Goal: Task Accomplishment & Management: Manage account settings

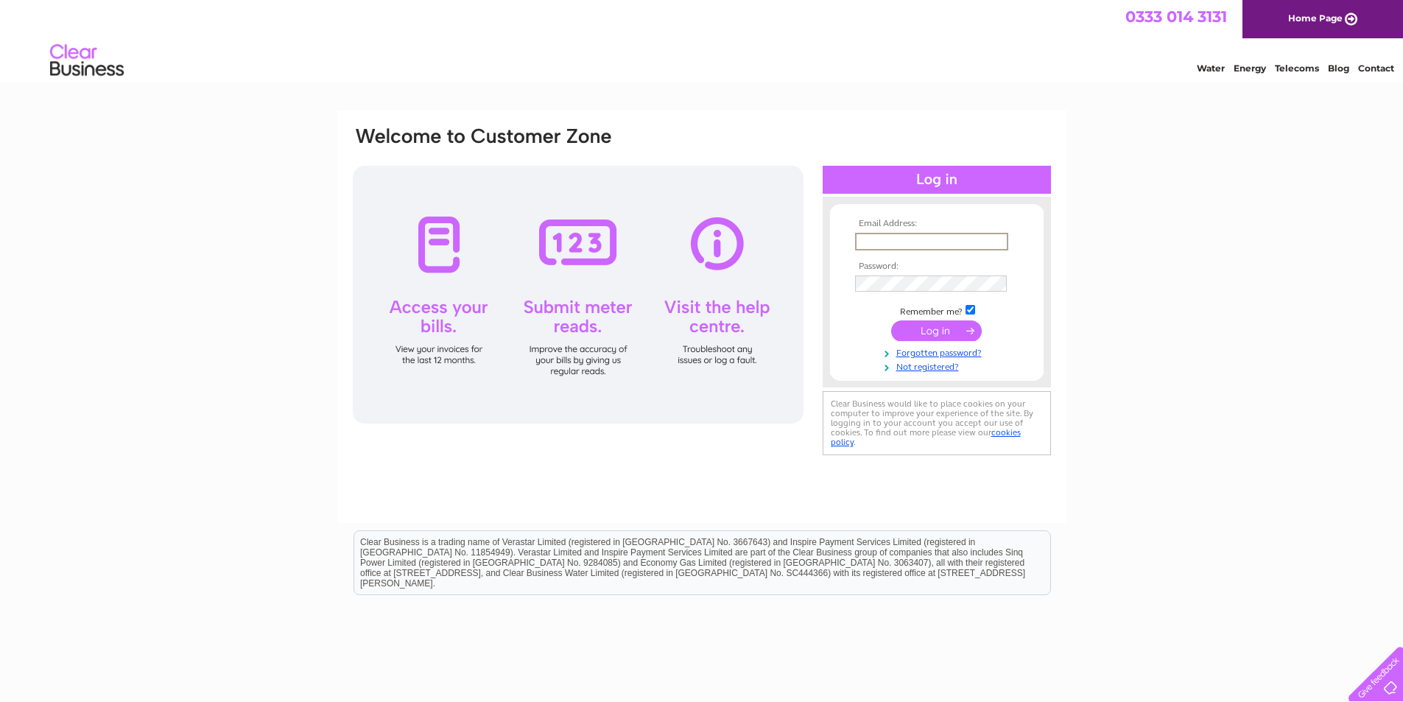
click at [900, 241] on input "text" at bounding box center [931, 242] width 153 height 18
type input "D"
type input "[EMAIL_ADDRESS][DOMAIN_NAME]"
click at [891, 320] on input "submit" at bounding box center [936, 330] width 91 height 21
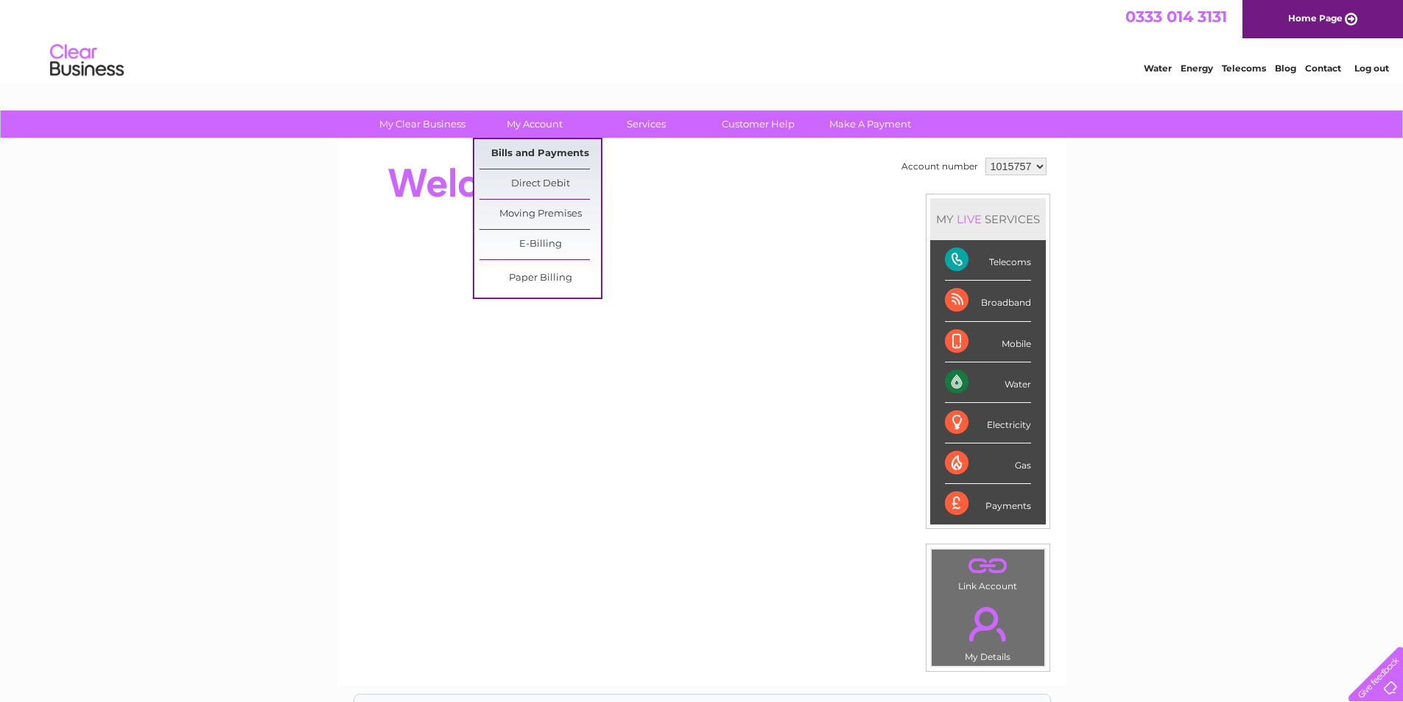
click at [542, 149] on link "Bills and Payments" at bounding box center [541, 153] width 122 height 29
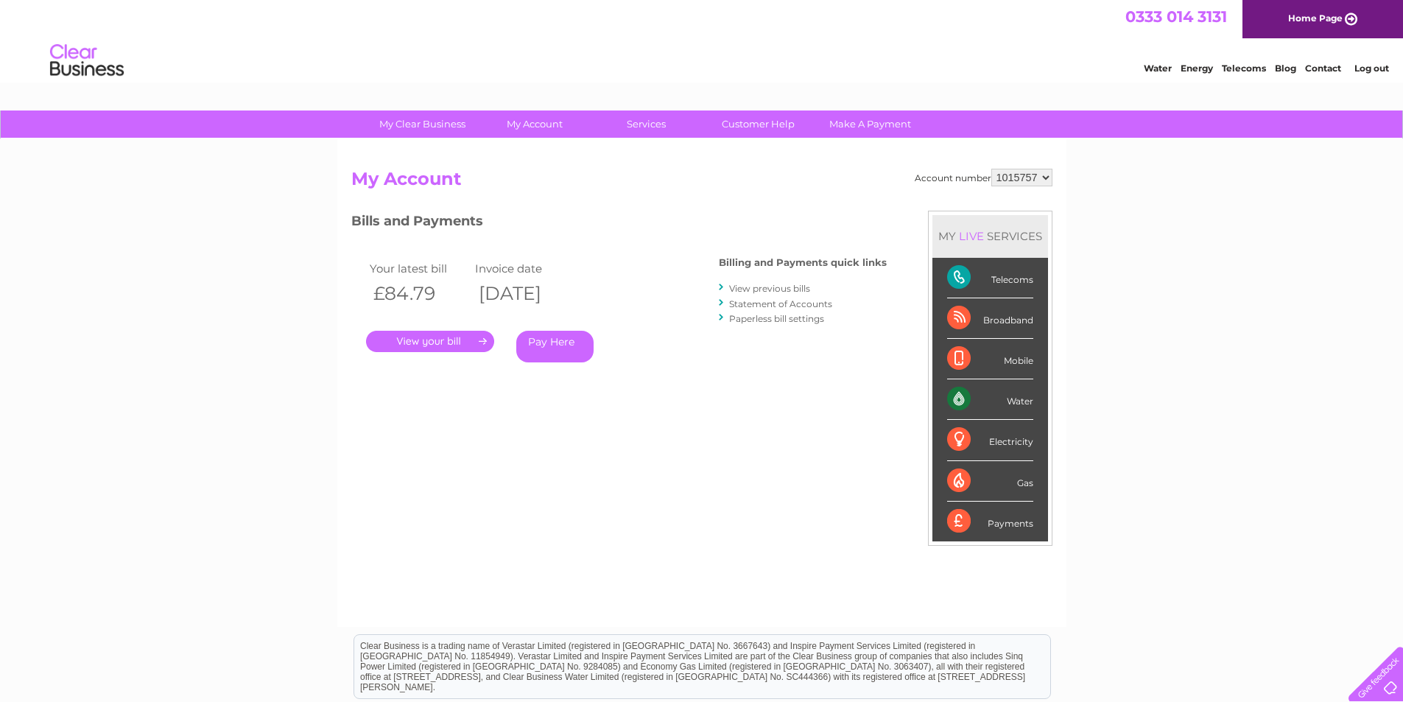
click at [444, 345] on link "." at bounding box center [430, 341] width 128 height 21
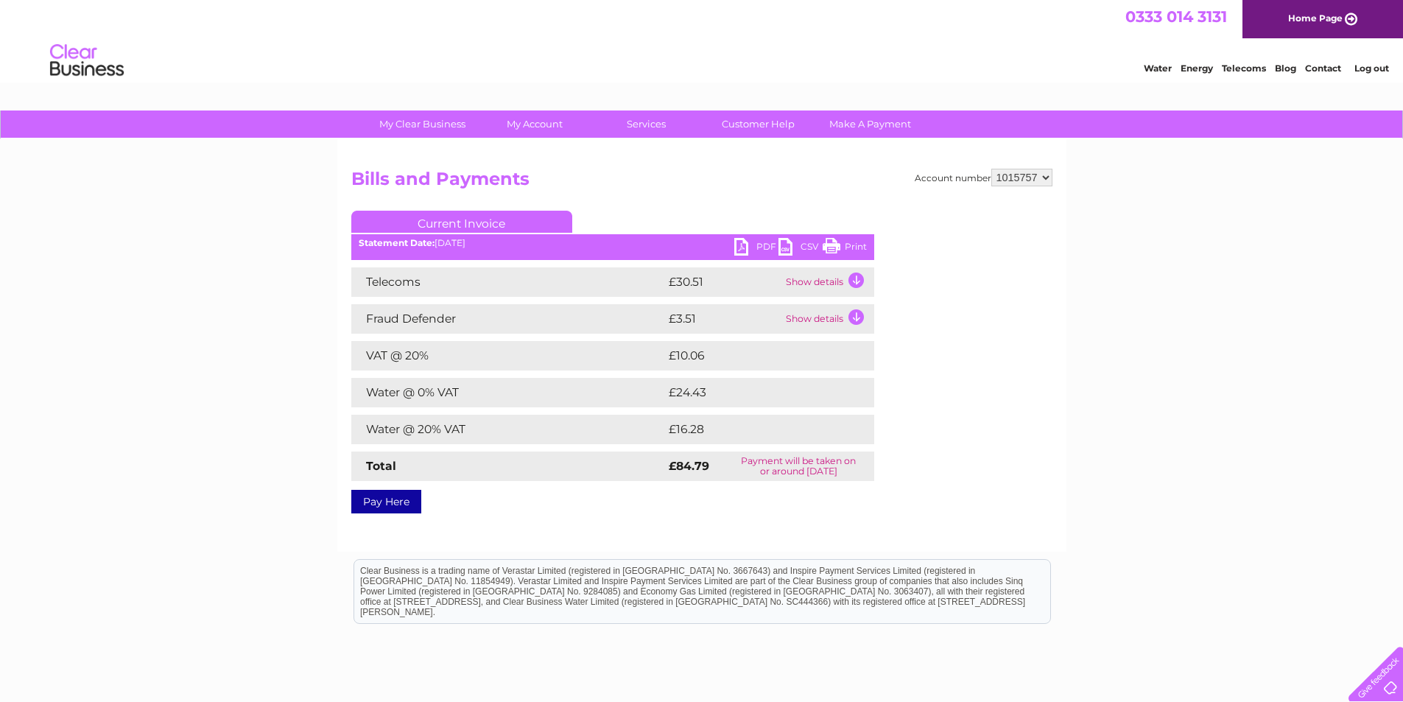
click at [770, 246] on link "PDF" at bounding box center [757, 248] width 44 height 21
